Goal: Use online tool/utility: Utilize a website feature to perform a specific function

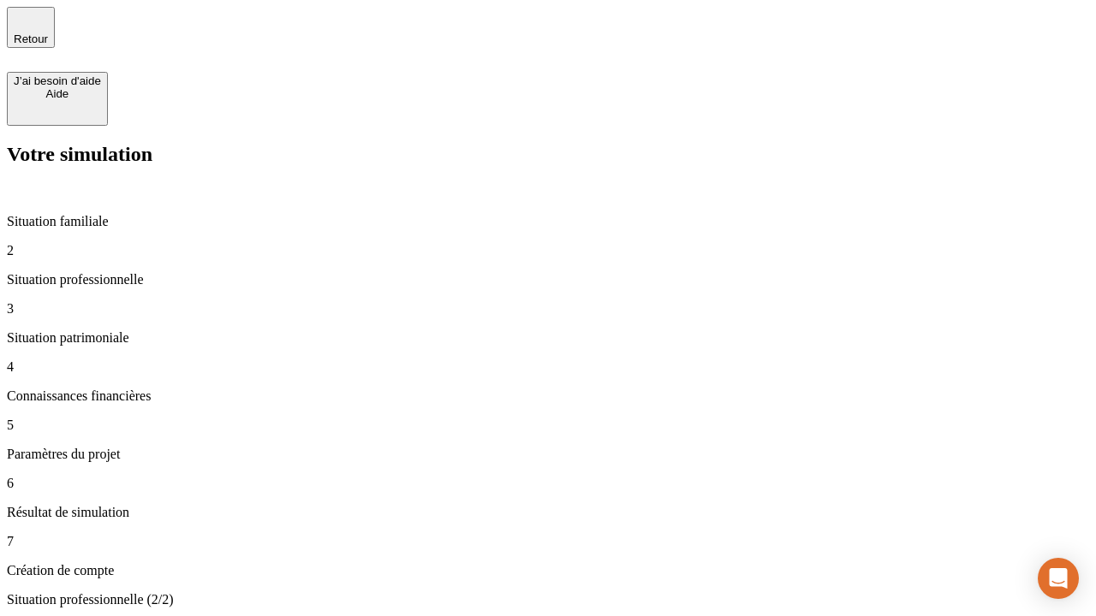
type input "30 000"
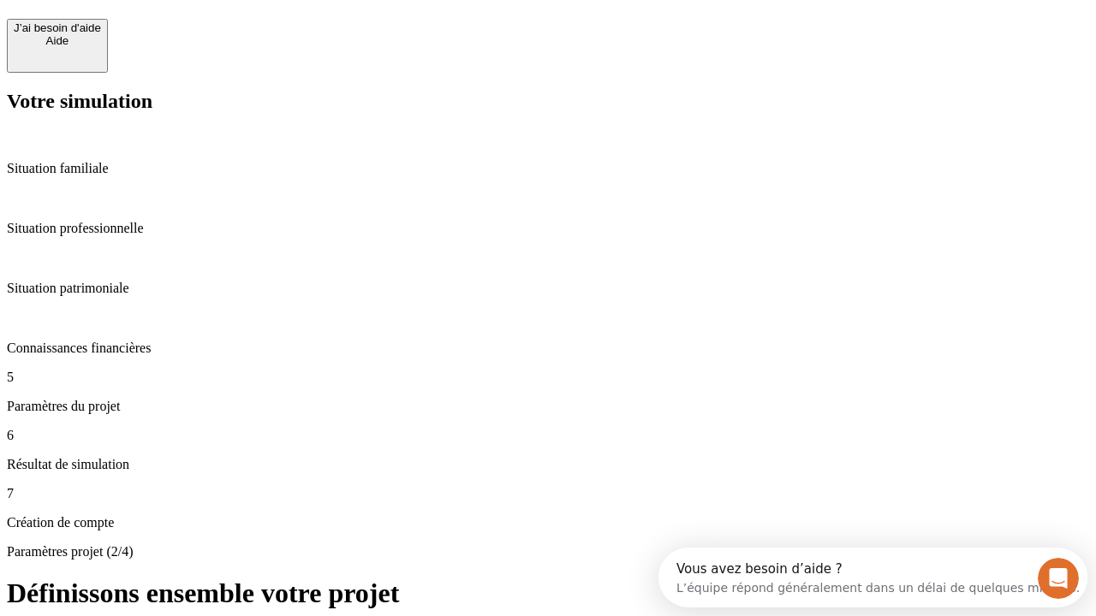
scroll to position [15, 0]
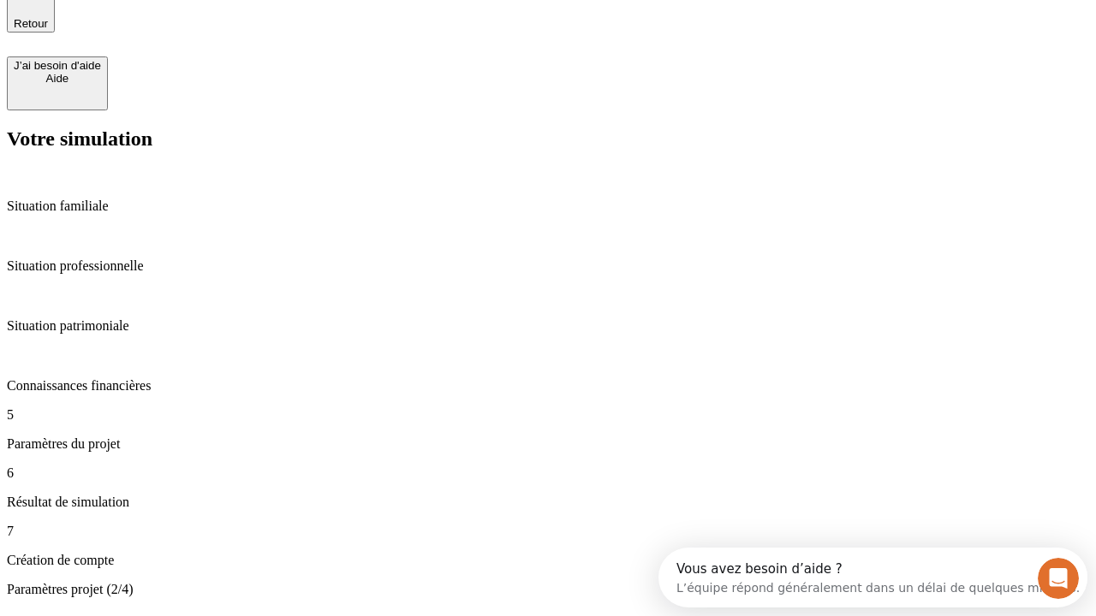
type input "25"
type input "64"
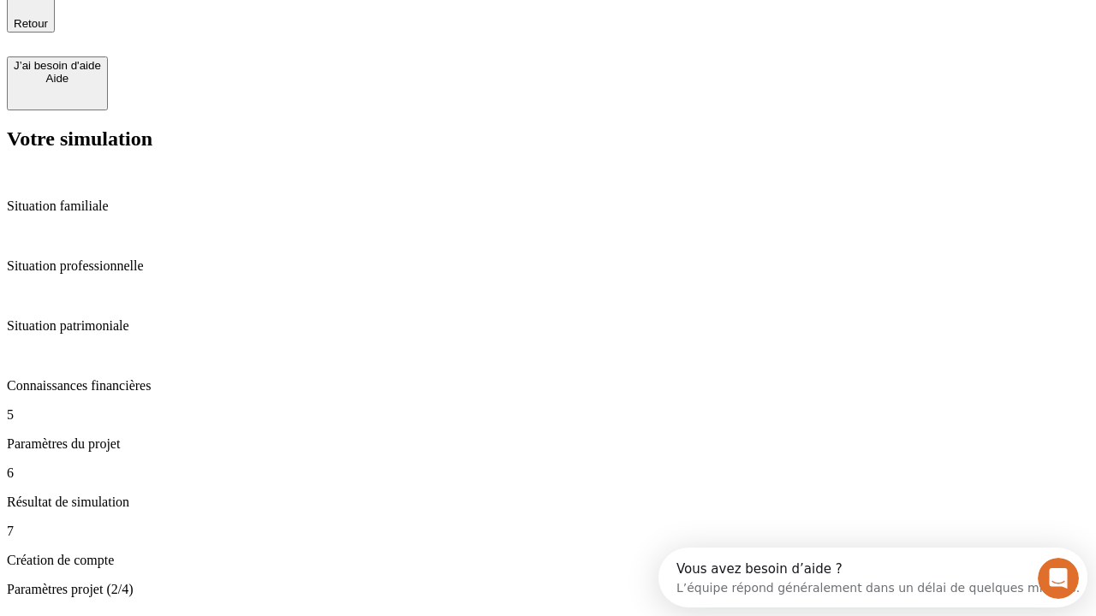
type input "1 000"
type input "640"
